Goal: Transaction & Acquisition: Purchase product/service

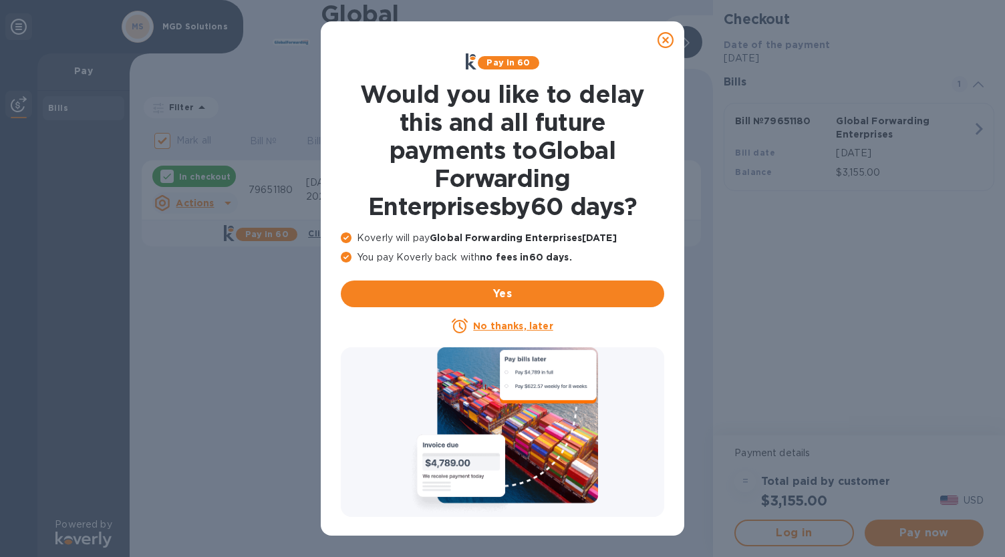
click at [484, 324] on u "No thanks, later" at bounding box center [513, 326] width 80 height 11
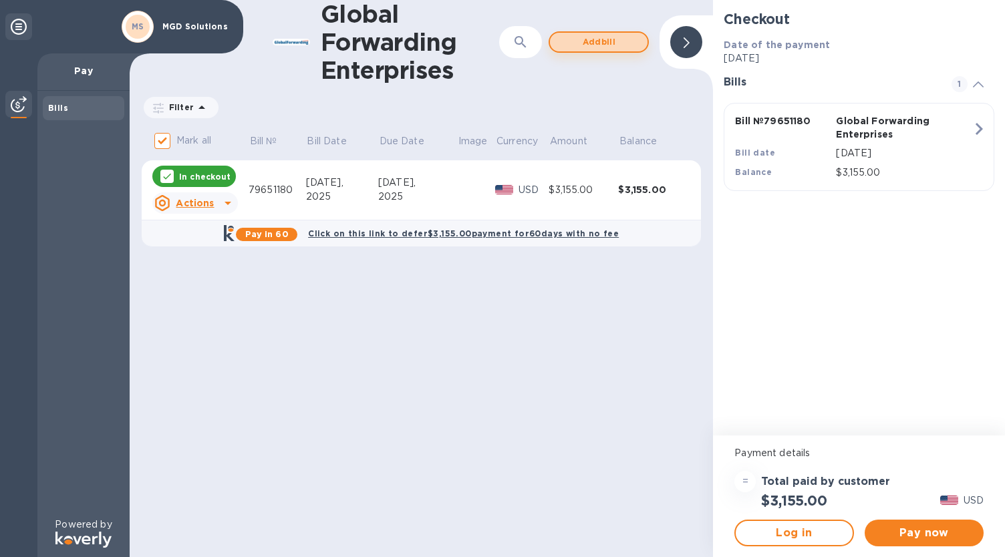
click at [587, 38] on span "Add bill" at bounding box center [599, 42] width 76 height 16
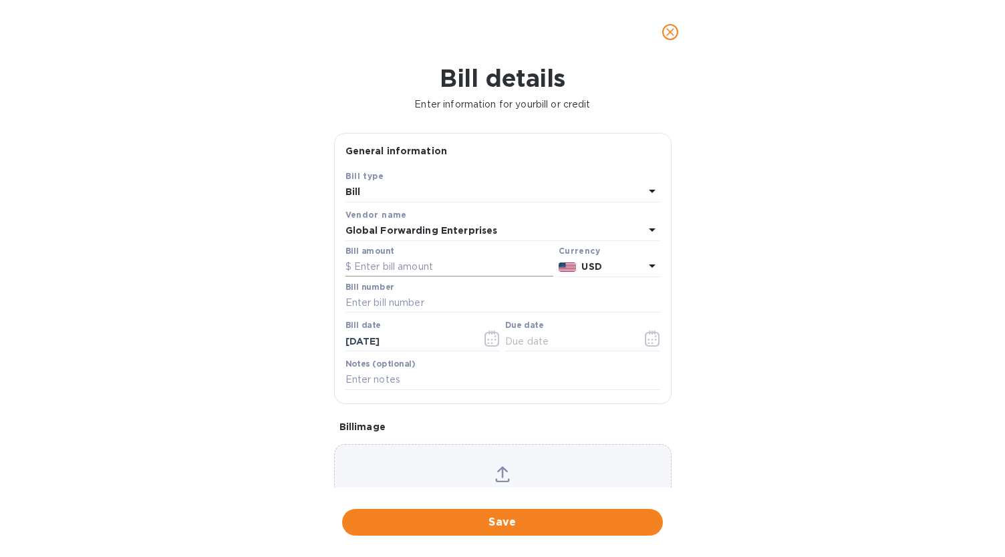
click at [432, 266] on input "text" at bounding box center [449, 267] width 208 height 20
paste input "79,648,587"
drag, startPoint x: 432, startPoint y: 266, endPoint x: 299, endPoint y: 267, distance: 132.3
click at [299, 267] on div "Bill details Enter information for your bill or credit General information Save…" at bounding box center [502, 310] width 1005 height 493
type input "3,605"
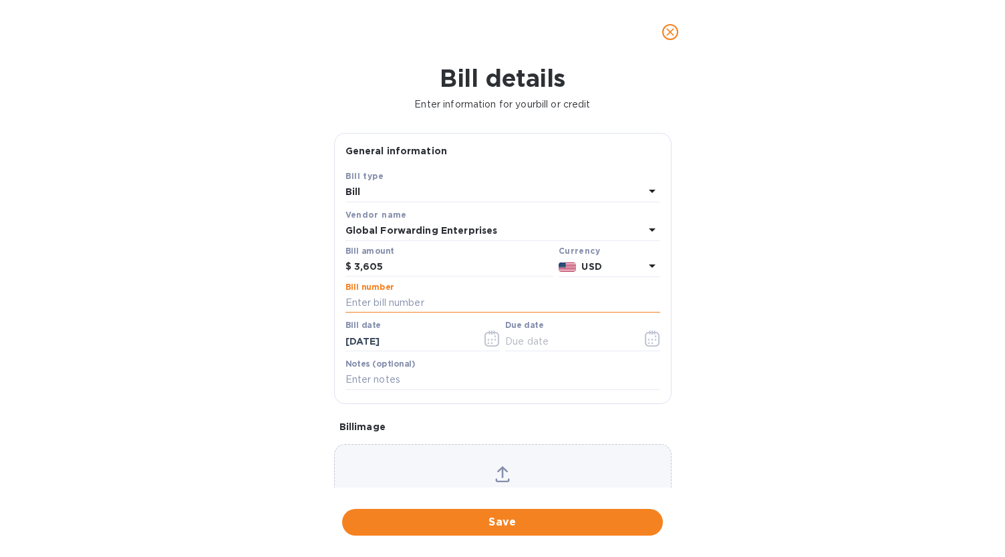
click at [369, 305] on input "text" at bounding box center [502, 303] width 315 height 20
paste input "79648587"
type input "79648587"
click at [638, 331] on button "button" at bounding box center [652, 339] width 31 height 32
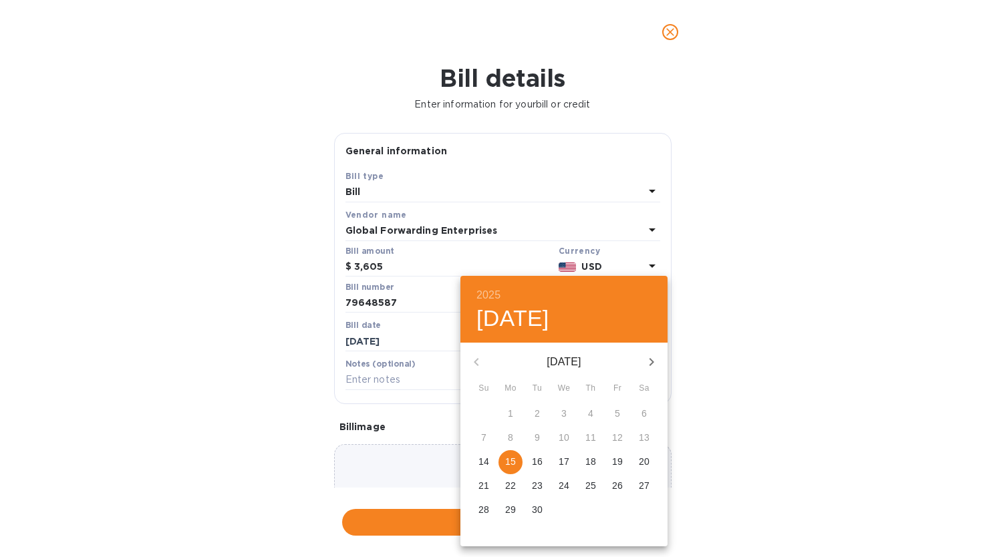
click at [514, 461] on p "15" at bounding box center [510, 461] width 11 height 13
type input "[DATE]"
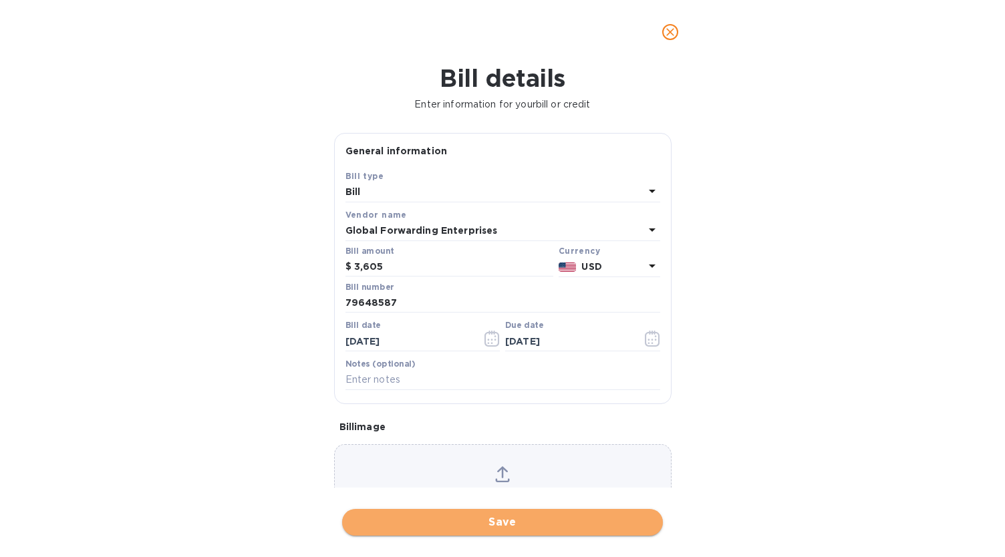
click at [468, 520] on span "Save" at bounding box center [502, 522] width 299 height 16
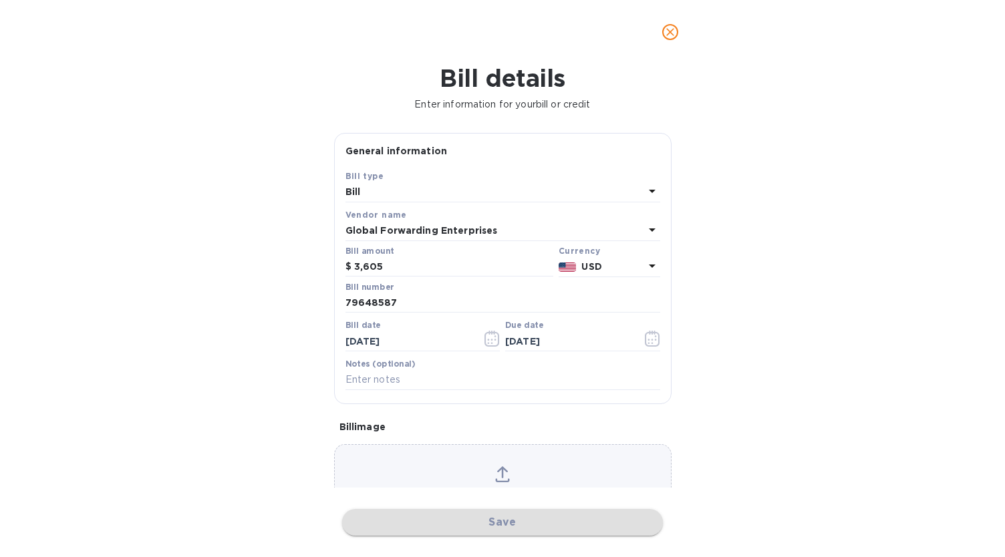
checkbox input "false"
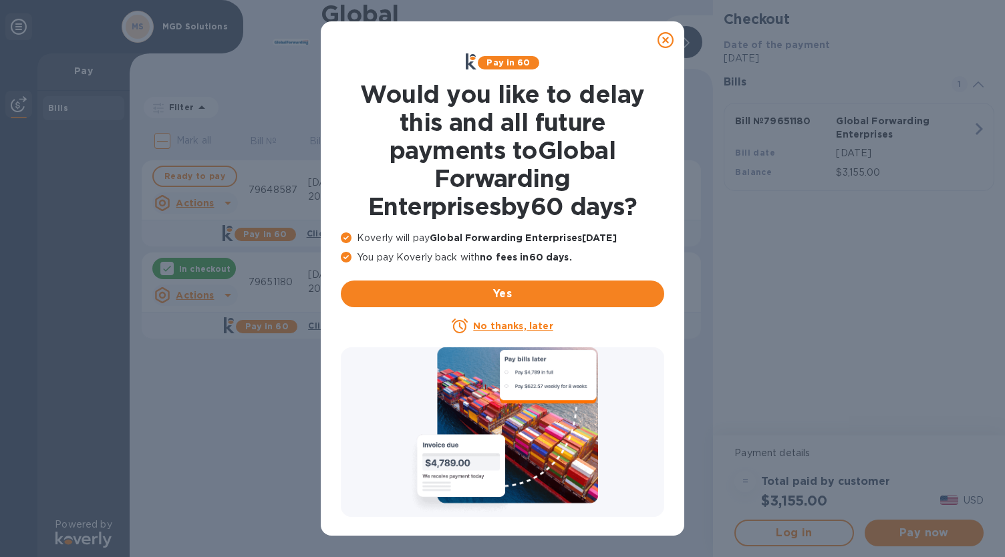
click at [526, 322] on u "No thanks, later" at bounding box center [513, 326] width 80 height 11
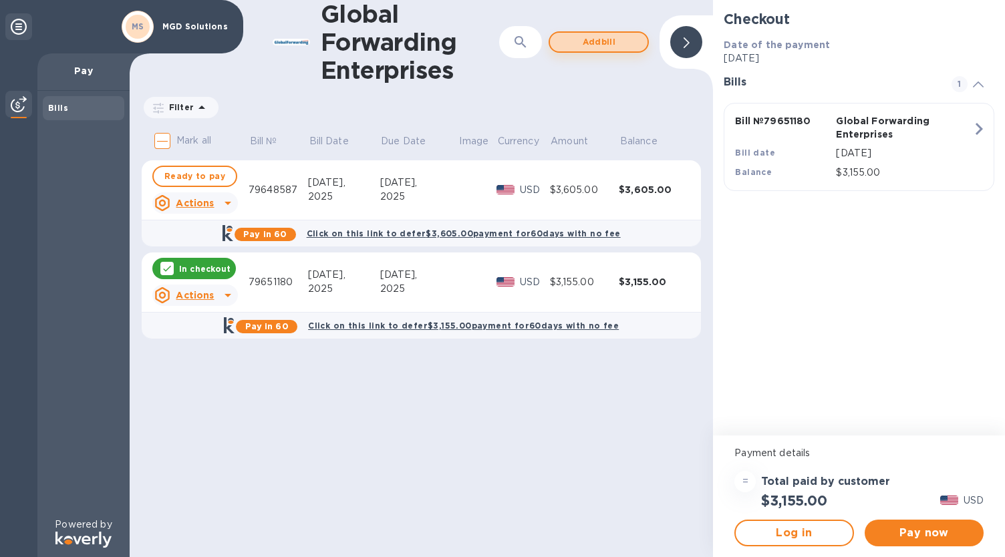
click at [615, 46] on span "Add bill" at bounding box center [599, 42] width 76 height 16
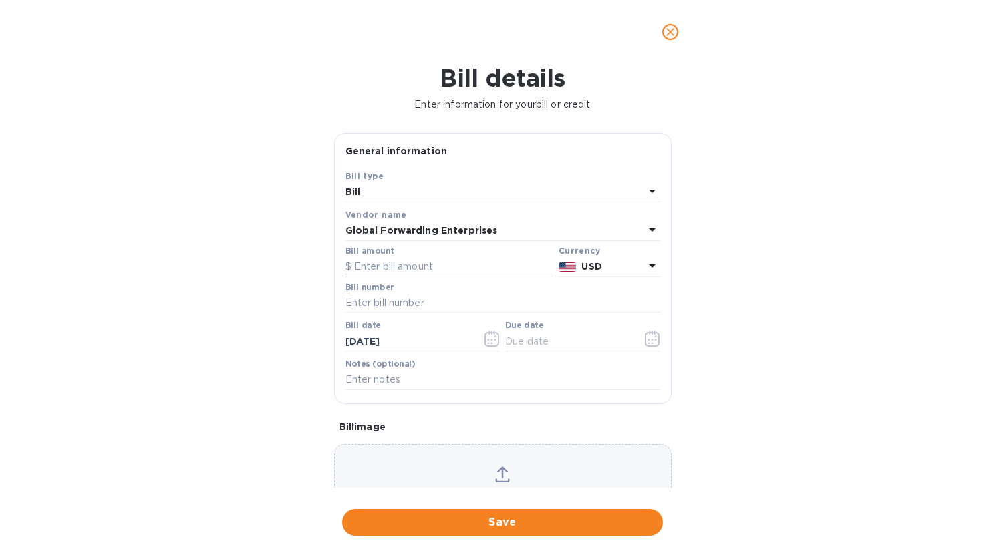
click at [440, 269] on input "text" at bounding box center [449, 267] width 208 height 20
type input "3,455"
click at [405, 308] on input "text" at bounding box center [502, 303] width 315 height 20
paste input "79642748"
type input "79642748"
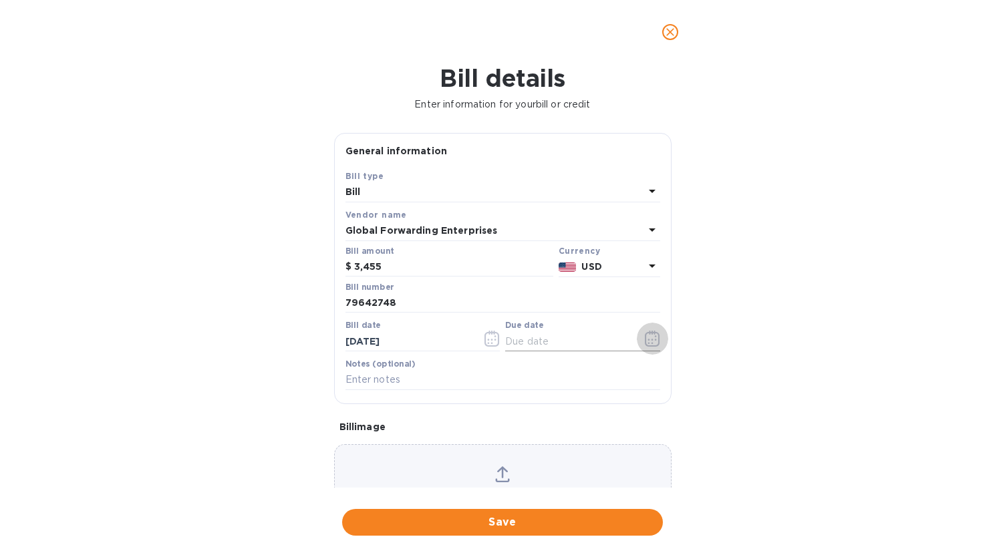
click at [637, 335] on button "button" at bounding box center [652, 339] width 31 height 32
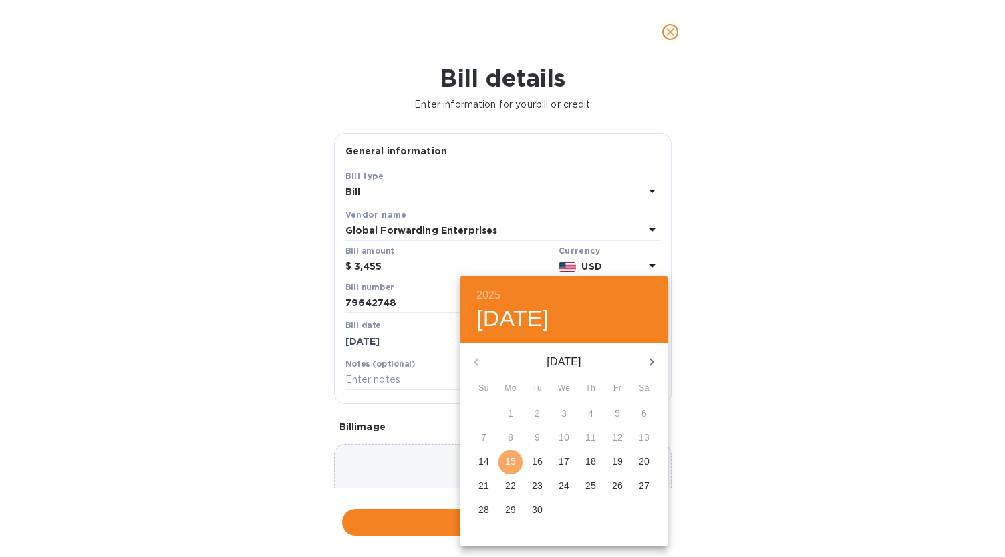
click at [509, 461] on p "15" at bounding box center [510, 461] width 11 height 13
type input "[DATE]"
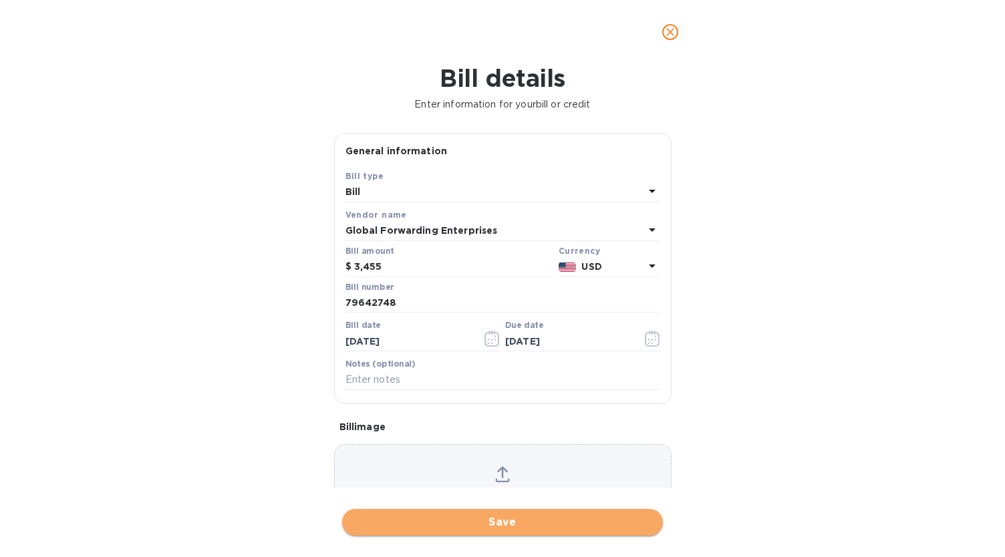
click at [479, 523] on span "Save" at bounding box center [502, 522] width 299 height 16
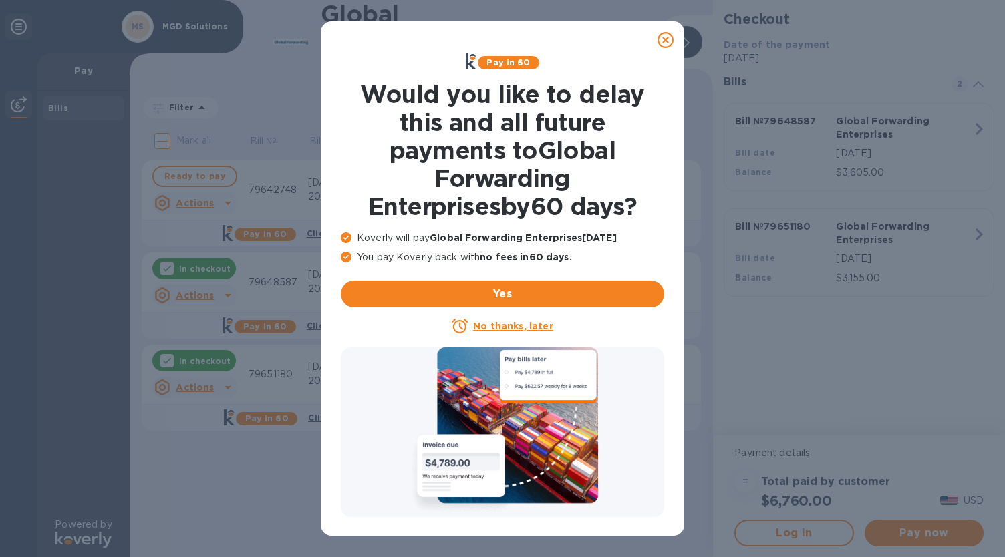
click at [495, 318] on div "No thanks, later" at bounding box center [502, 326] width 323 height 16
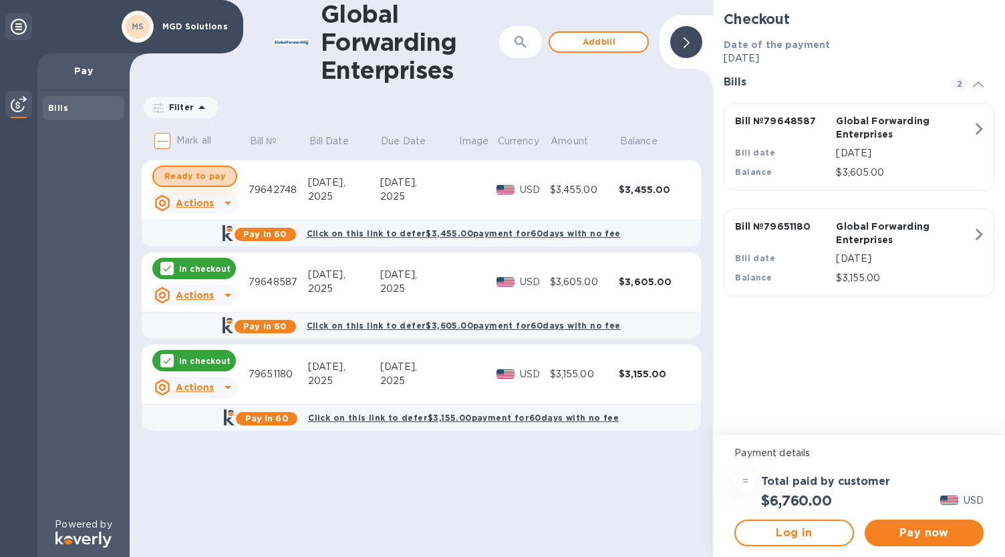
click at [198, 174] on span "Ready to pay" at bounding box center [194, 176] width 61 height 16
checkbox input "true"
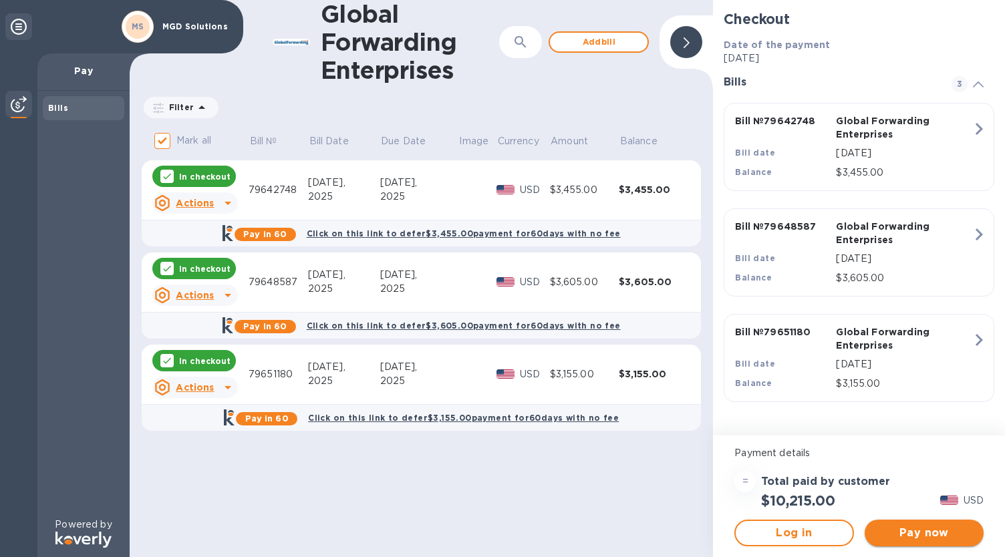
click at [908, 530] on span "Pay now" at bounding box center [924, 533] width 98 height 16
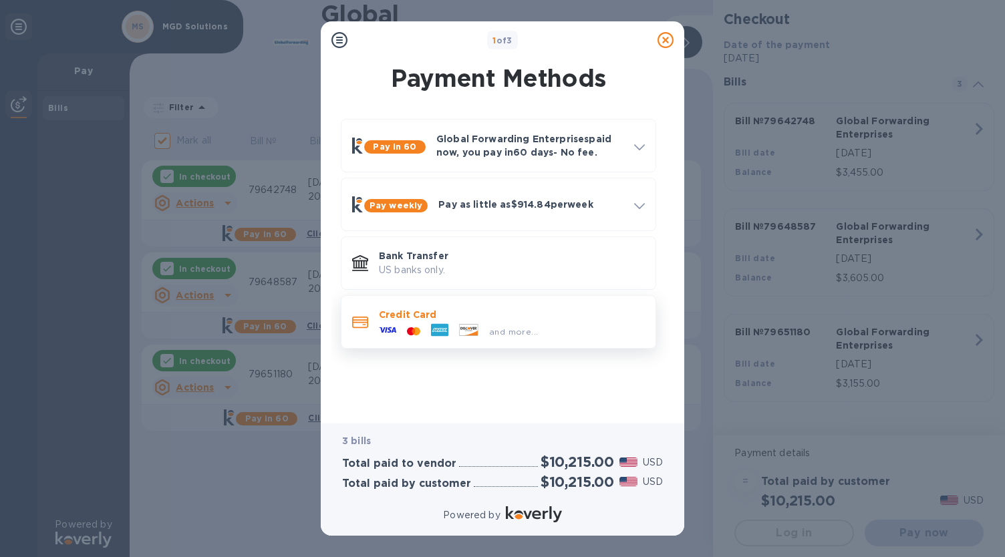
click at [421, 331] on div at bounding box center [414, 331] width 24 height 13
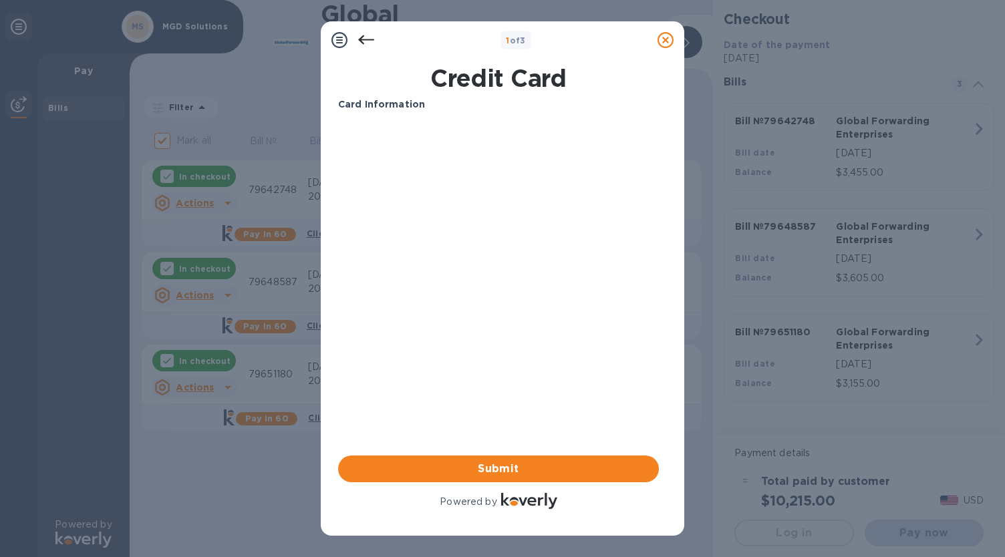
click at [369, 102] on b "Card Information" at bounding box center [381, 104] width 87 height 11
click at [335, 198] on div "Card Information Your browser does not support iframes Submit Powered by" at bounding box center [498, 305] width 326 height 420
click at [477, 464] on span "Submit" at bounding box center [498, 469] width 299 height 16
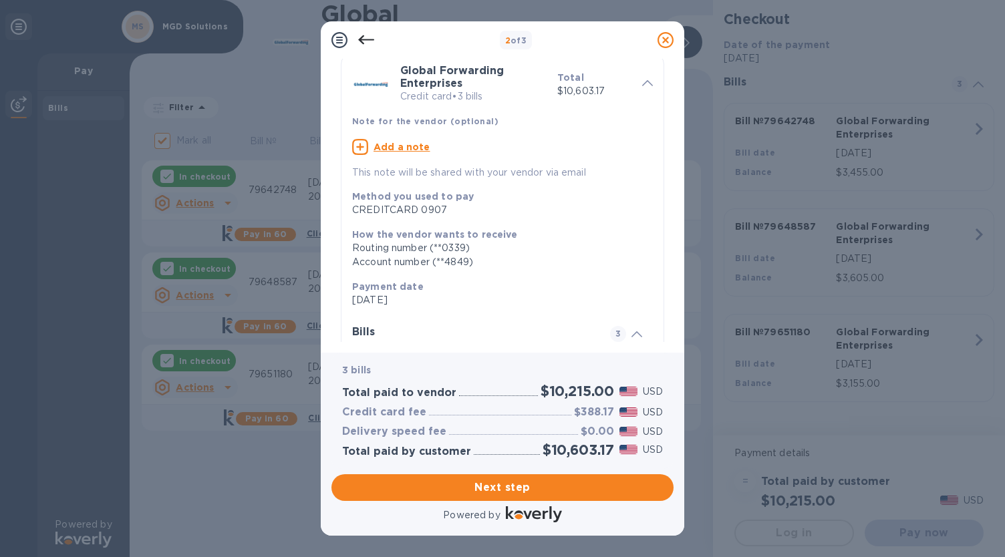
scroll to position [52, 0]
